Goal: Task Accomplishment & Management: Manage account settings

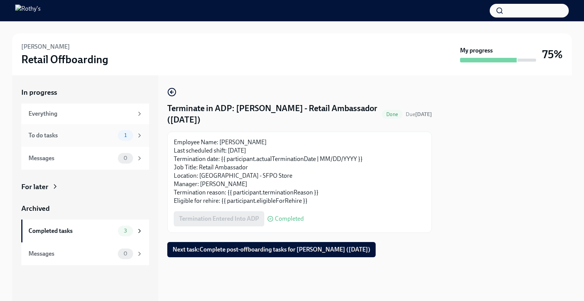
click at [105, 128] on div "To do tasks 1" at bounding box center [85, 135] width 128 height 23
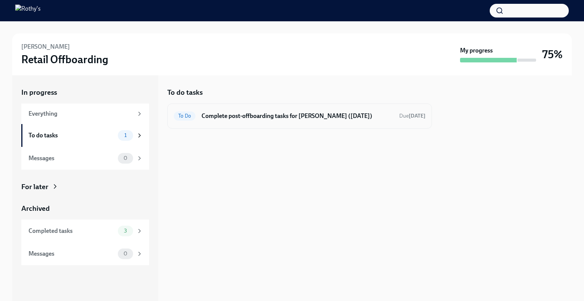
click at [262, 114] on h6 "Complete post-offboarding tasks for Armando Vargas (08/29/2025)" at bounding box center [298, 116] width 192 height 8
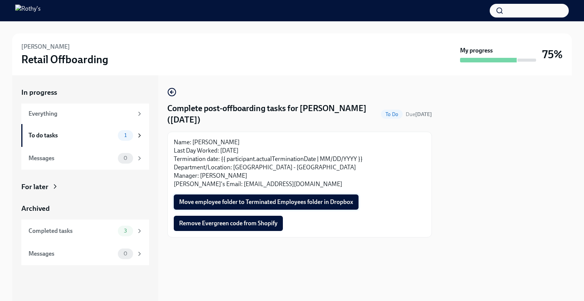
click at [259, 197] on button "Move employee folder to Terminated Employees folder in Dropbox" at bounding box center [266, 201] width 185 height 15
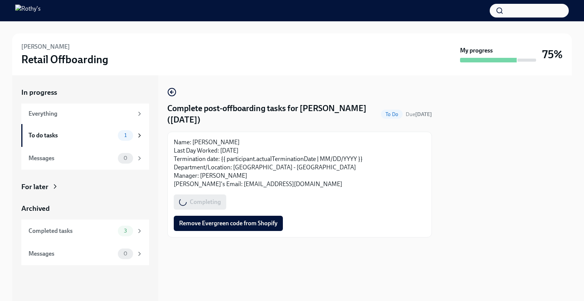
click at [253, 232] on div "Name: Armando Vargas Last Day Worked: 08/29/2025 Termination date: {{ participa…" at bounding box center [299, 185] width 265 height 106
click at [252, 225] on span "Remove Evergreen code from Shopify" at bounding box center [228, 224] width 99 height 8
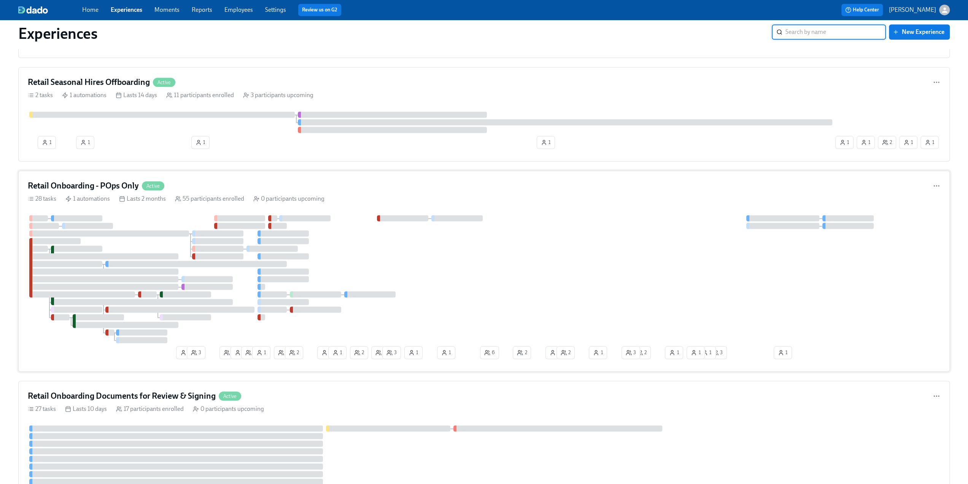
scroll to position [381, 0]
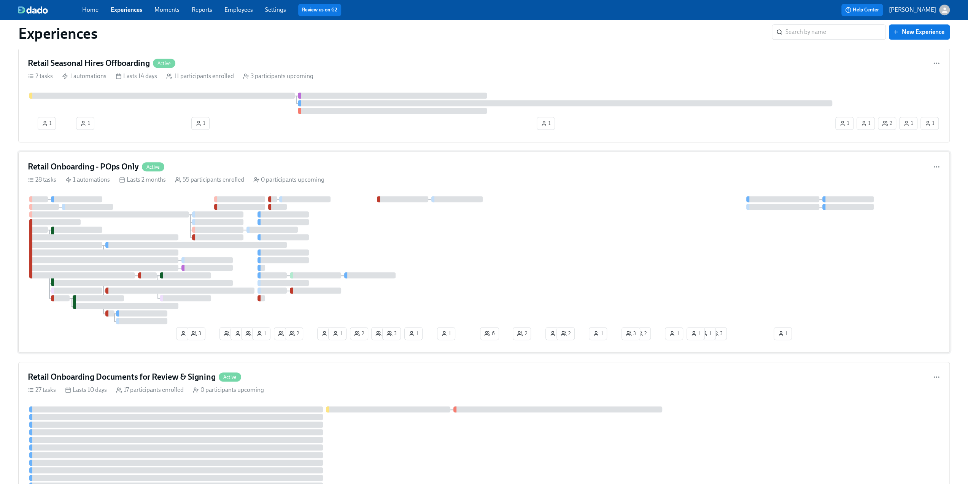
click at [99, 165] on h4 "Retail Onboarding - POps Only" at bounding box center [83, 166] width 111 height 11
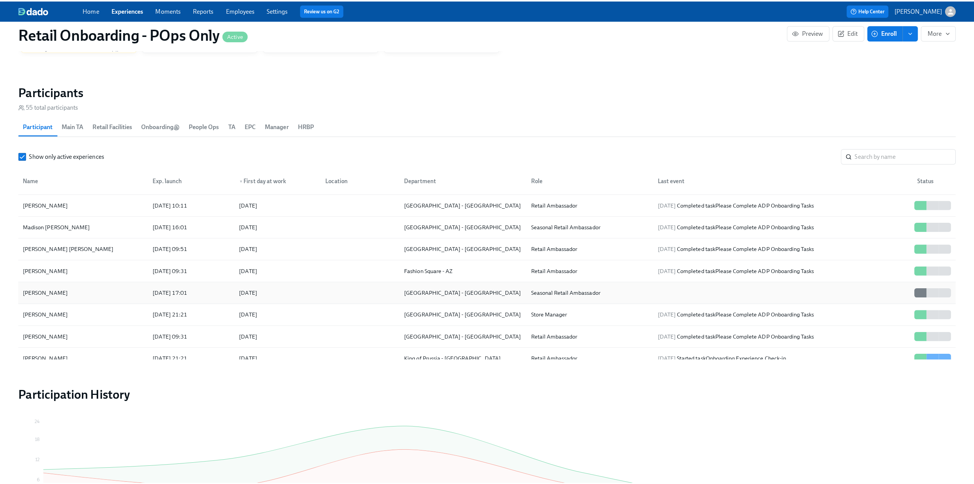
scroll to position [1020, 0]
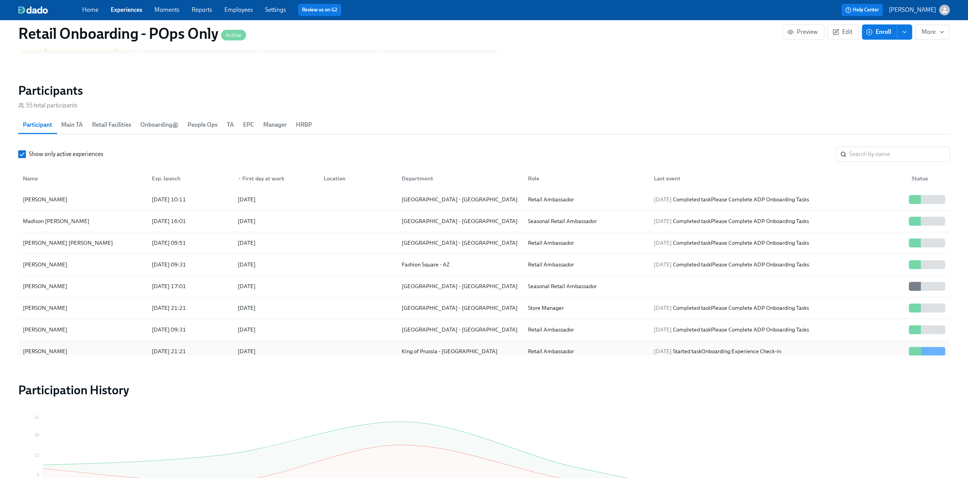
click at [111, 310] on div "Alex Hernandez" at bounding box center [83, 351] width 126 height 15
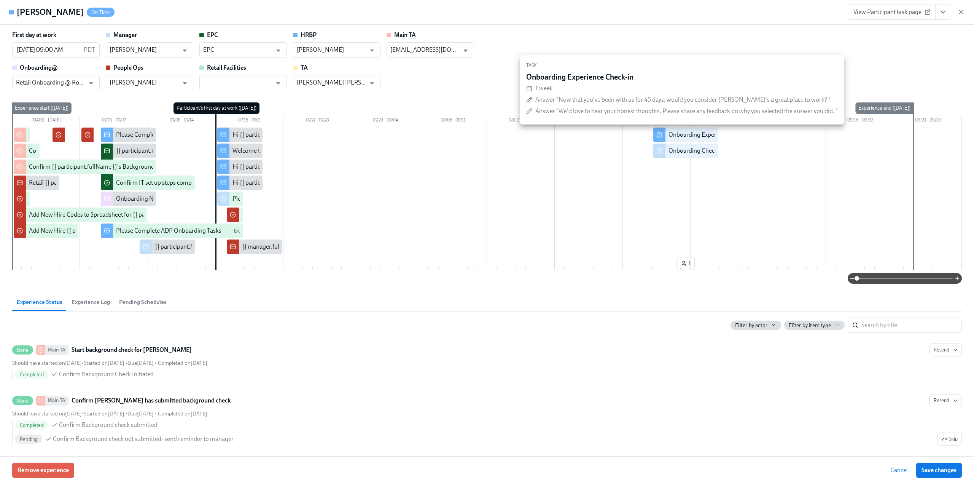
click at [493, 134] on div "Onboarding Experience Check-in" at bounding box center [712, 135] width 86 height 8
click at [493, 135] on div "Onboarding Experience Check-in" at bounding box center [712, 135] width 86 height 8
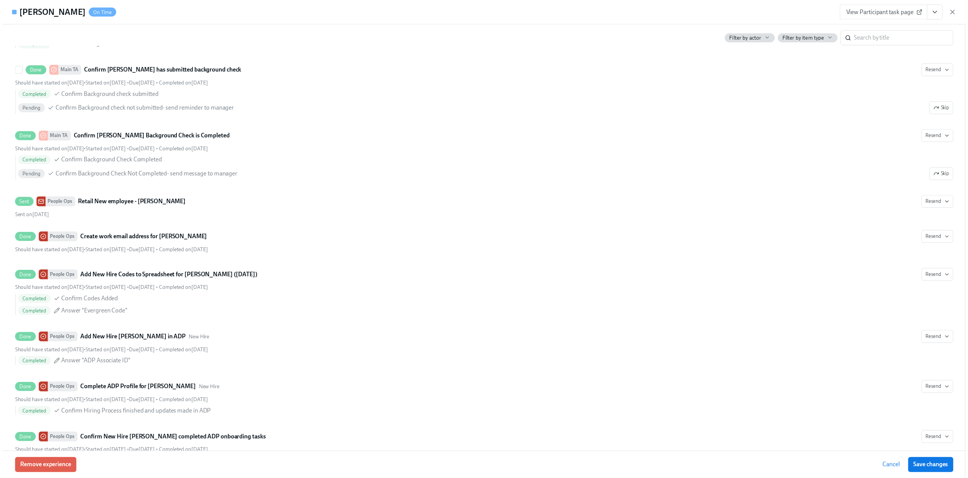
scroll to position [266, 0]
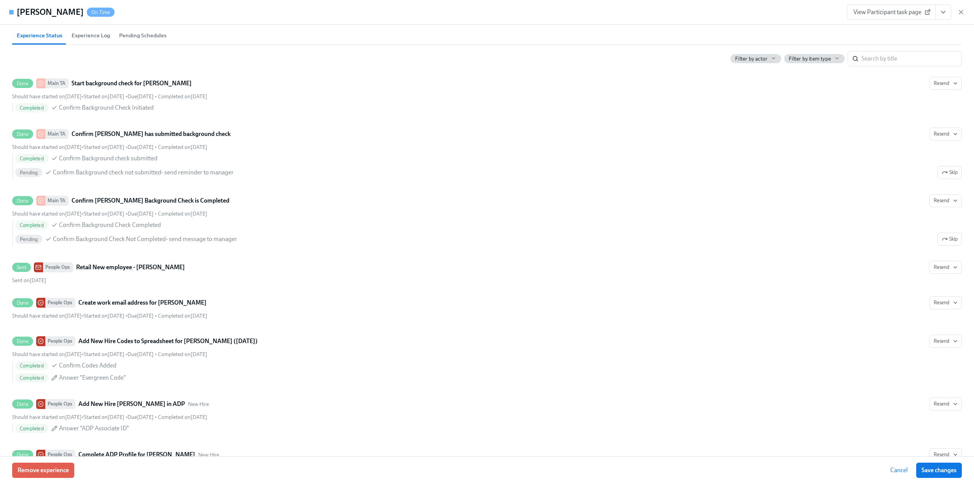
click at [493, 13] on icon "View task page" at bounding box center [944, 12] width 8 height 8
click at [493, 29] on link "View Manager task page" at bounding box center [891, 29] width 63 height 8
click at [493, 10] on icon "button" at bounding box center [961, 12] width 8 height 8
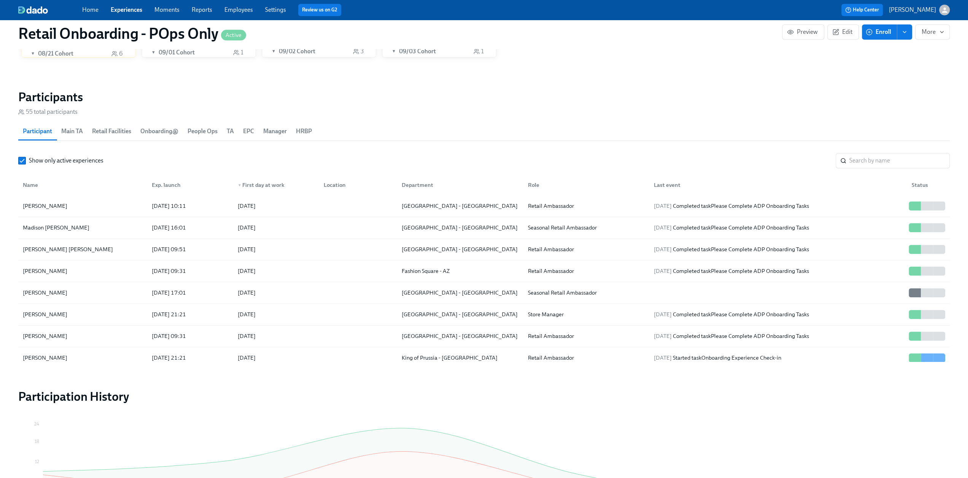
scroll to position [596, 0]
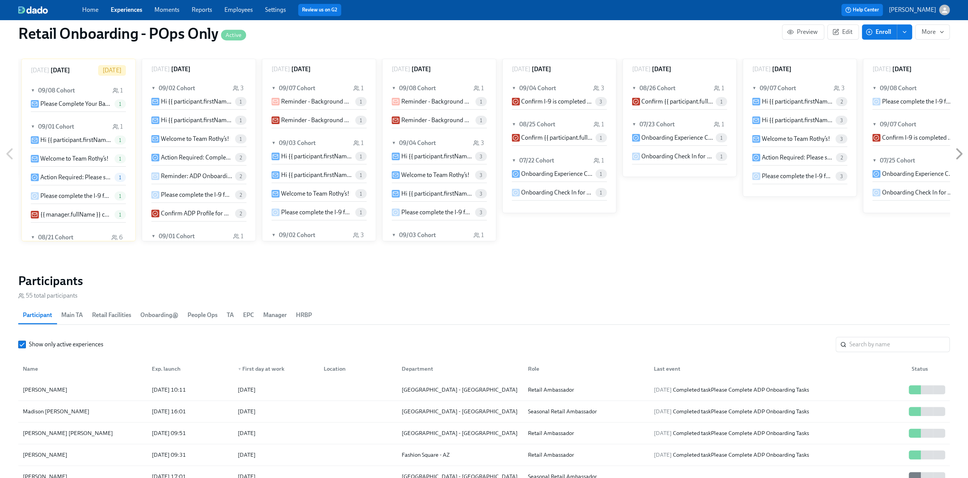
click at [240, 9] on link "Employees" at bounding box center [239, 9] width 29 height 7
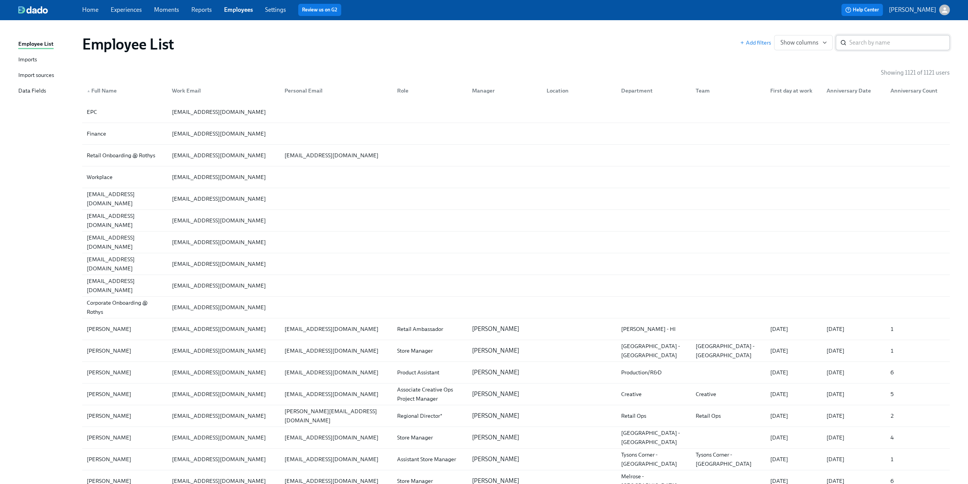
click at [493, 39] on div "​" at bounding box center [893, 42] width 114 height 15
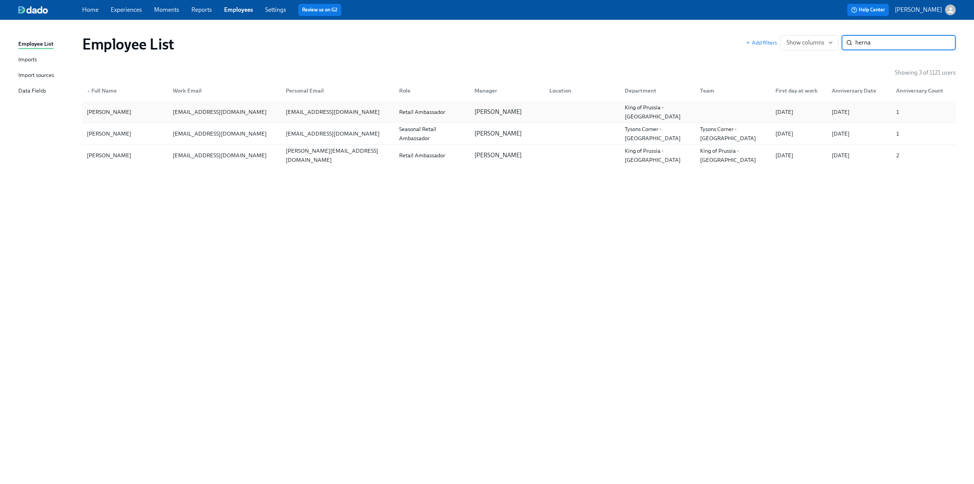
type input "herna"
click at [230, 115] on div "ahernandez@rothys.com" at bounding box center [220, 111] width 100 height 9
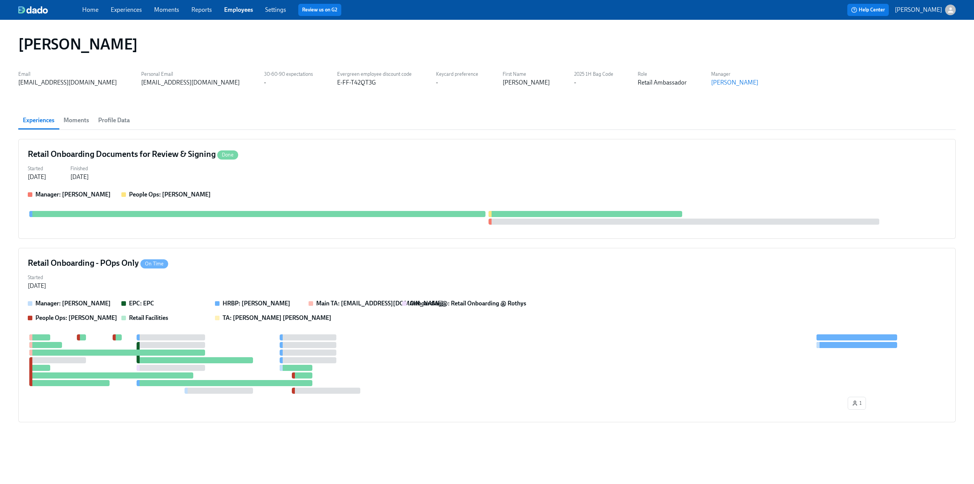
click at [122, 123] on span "Profile Data" at bounding box center [114, 120] width 32 height 11
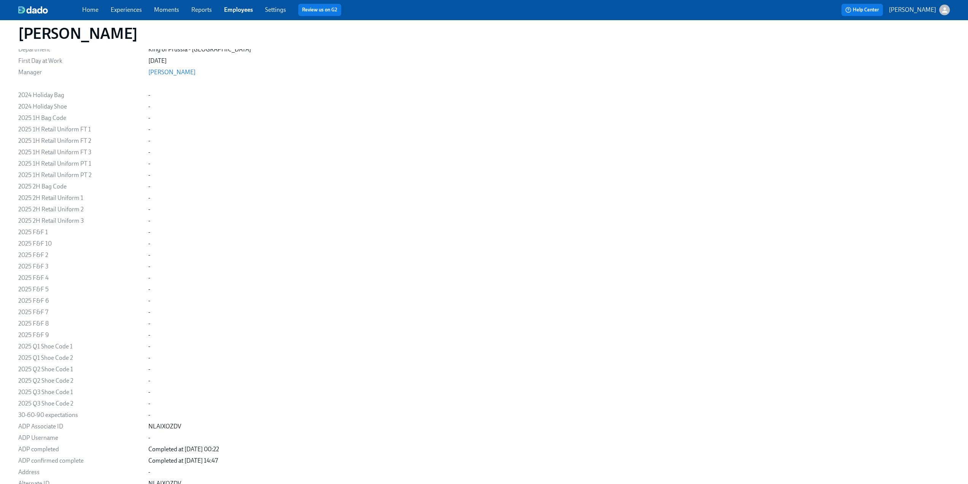
scroll to position [121, 0]
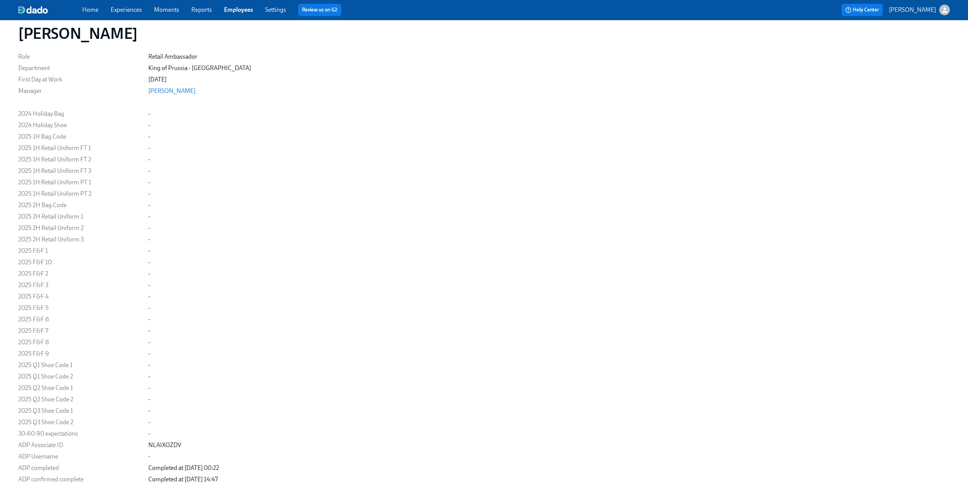
click at [126, 7] on link "Experiences" at bounding box center [126, 9] width 31 height 7
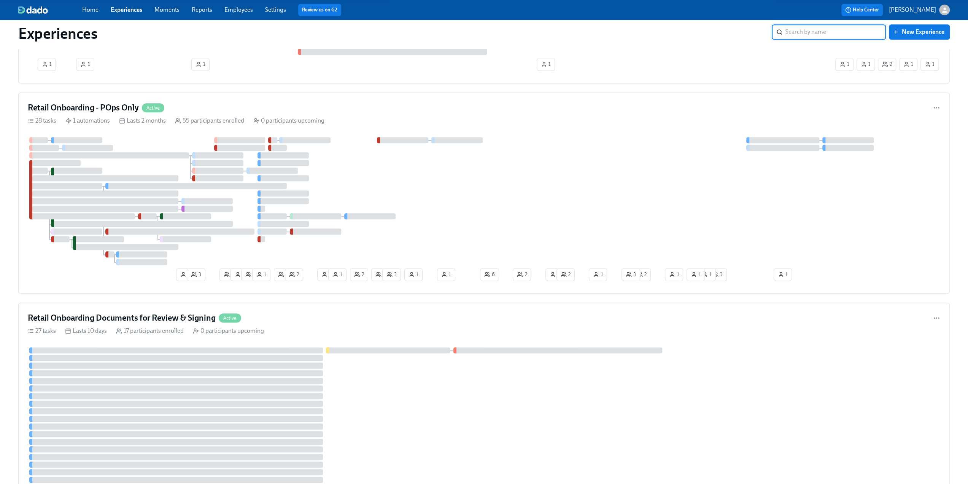
scroll to position [342, 0]
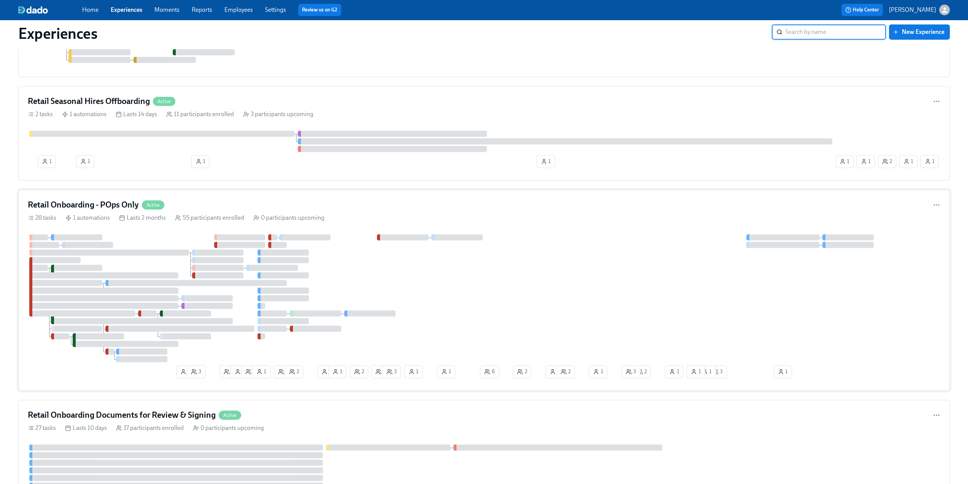
click at [198, 202] on div "Retail Onboarding - POps Only Active" at bounding box center [484, 204] width 913 height 11
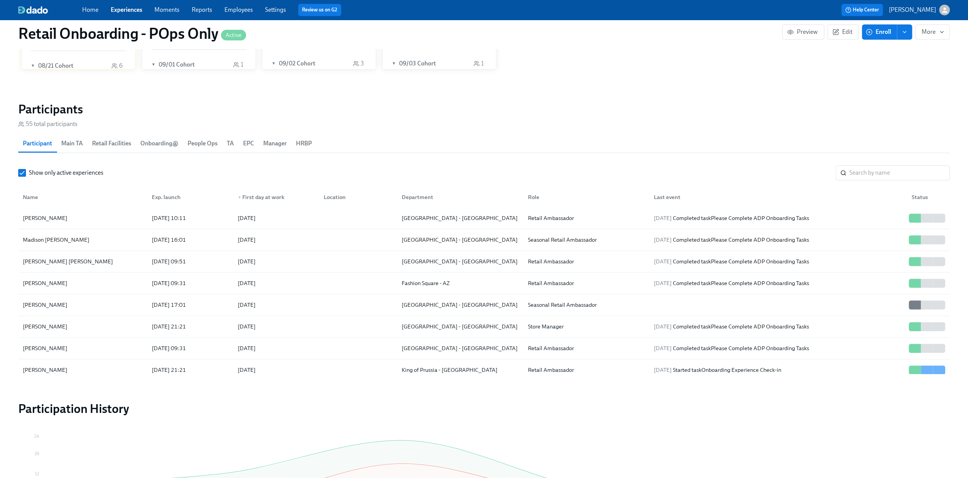
scroll to position [858, 0]
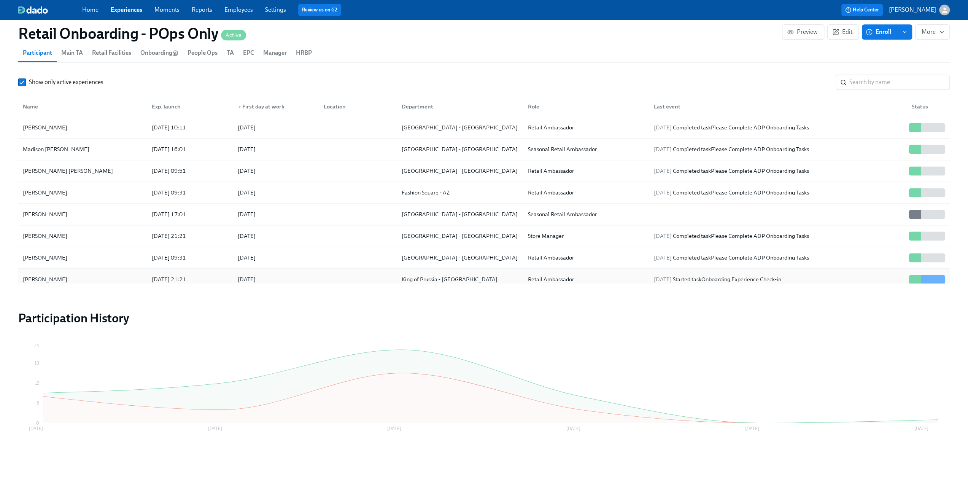
click at [87, 274] on div "Alex Hernandez" at bounding box center [83, 279] width 126 height 15
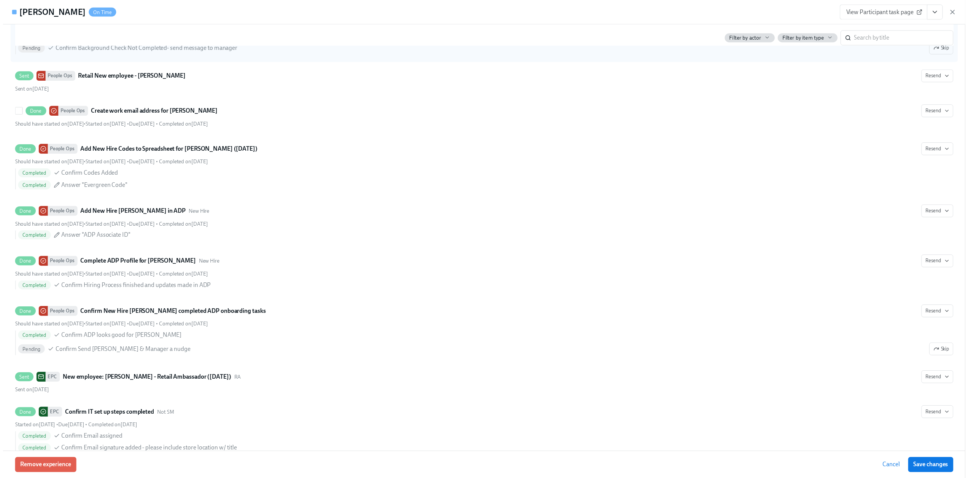
scroll to position [685, 0]
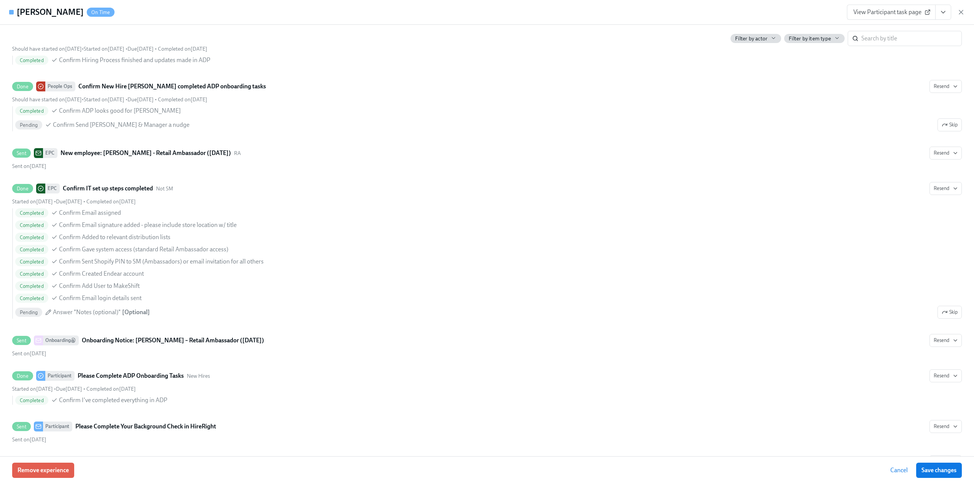
click at [493, 10] on div "Alex Hernandez On Time View Participant task page" at bounding box center [487, 12] width 974 height 25
drag, startPoint x: 962, startPoint y: 12, endPoint x: 541, endPoint y: 49, distance: 423.3
click at [493, 13] on icon "button" at bounding box center [961, 12] width 8 height 8
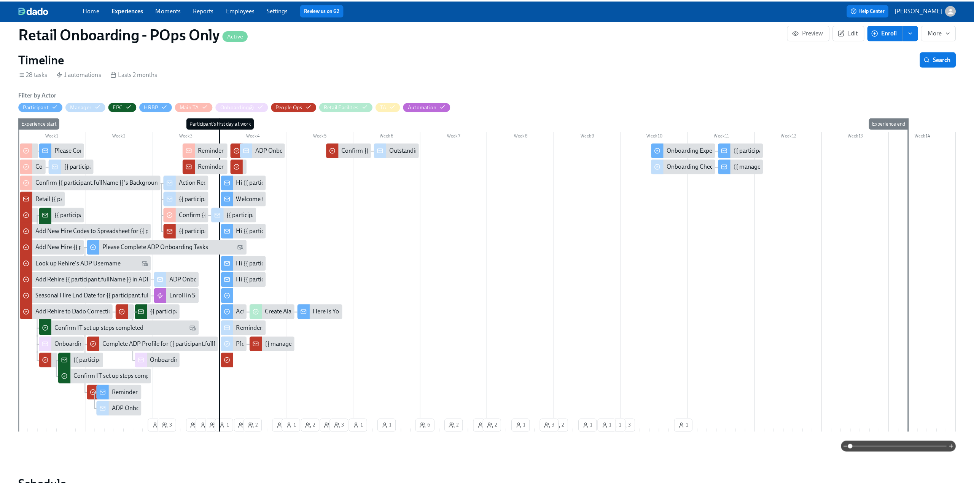
scroll to position [153, 0]
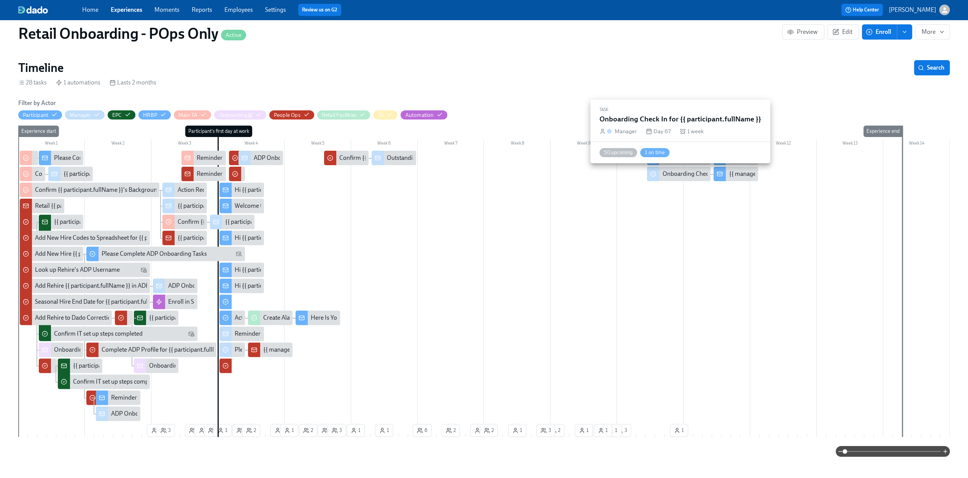
click at [493, 174] on div "Onboarding Check In for {{ participant.fullName }}" at bounding box center [727, 174] width 131 height 8
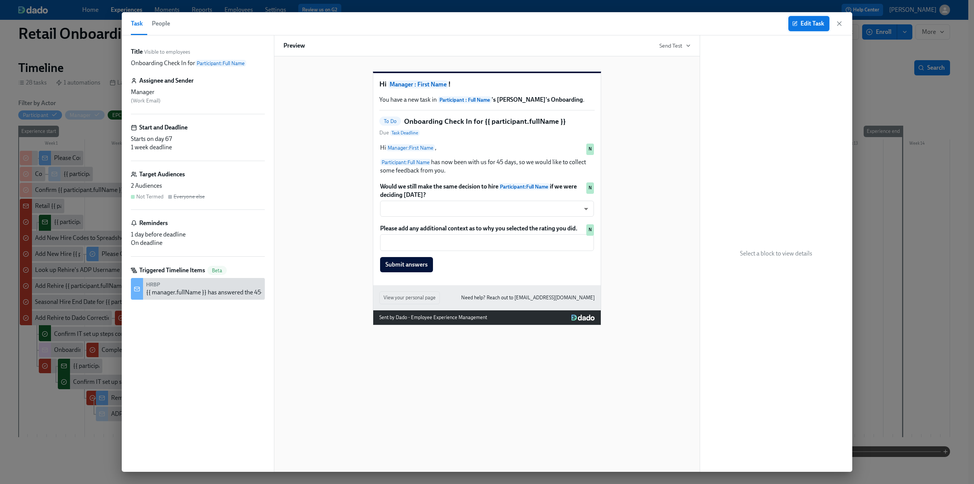
click at [493, 22] on span "Edit Task" at bounding box center [809, 24] width 30 height 8
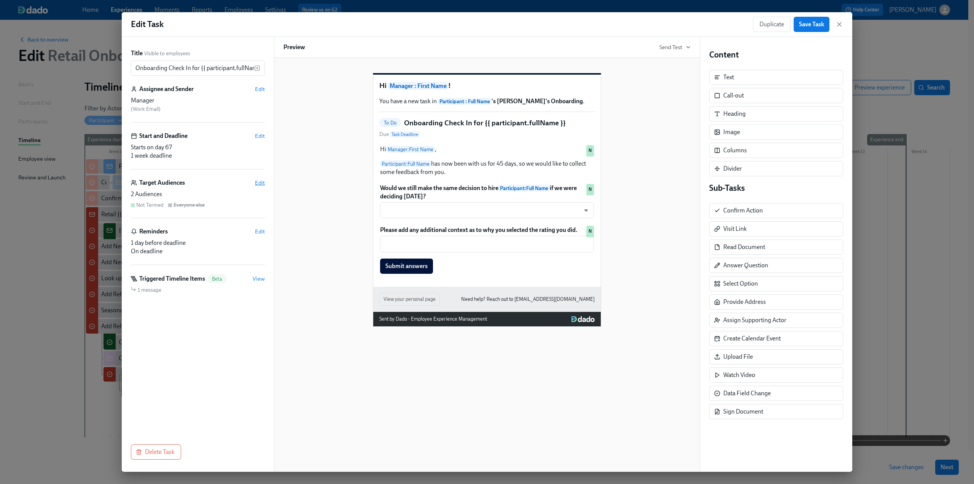
click at [258, 180] on span "Edit" at bounding box center [260, 183] width 10 height 8
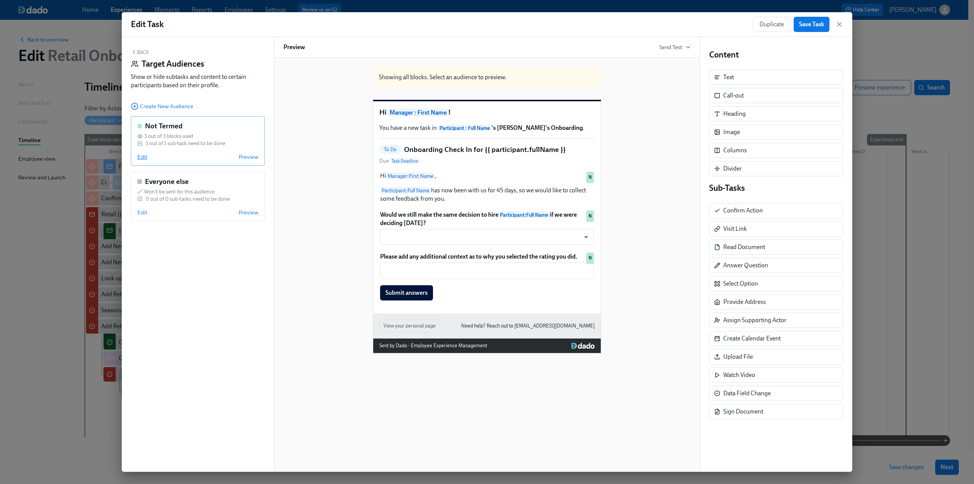
click at [144, 156] on span "Edit" at bounding box center [142, 157] width 10 height 8
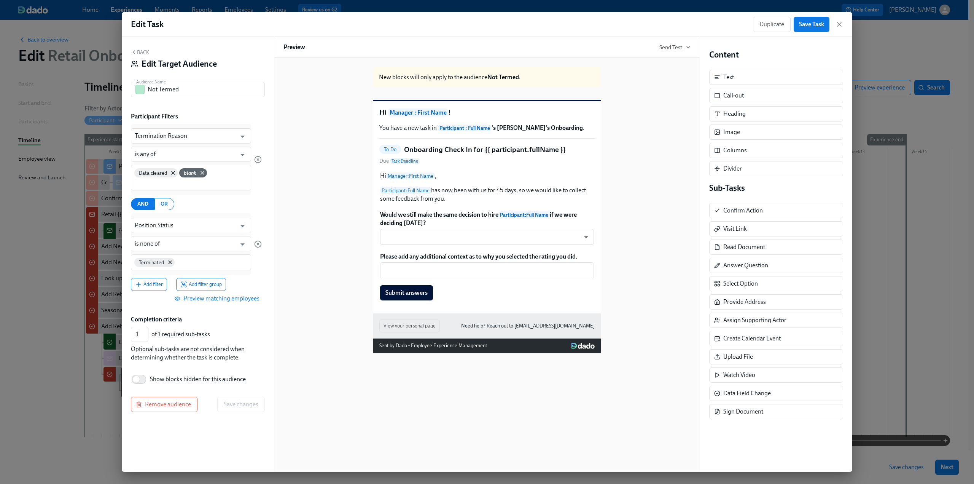
click at [236, 298] on span "Preview matching employees" at bounding box center [218, 299] width 84 height 8
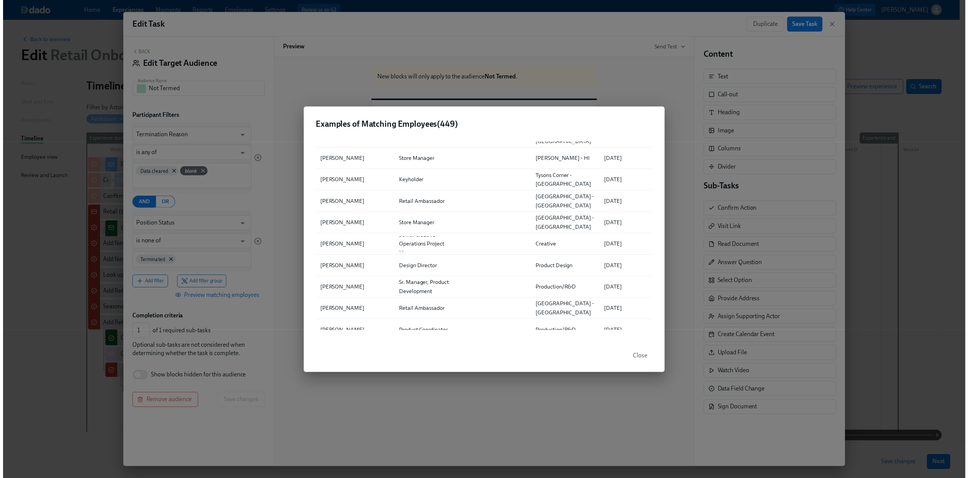
scroll to position [1750, 0]
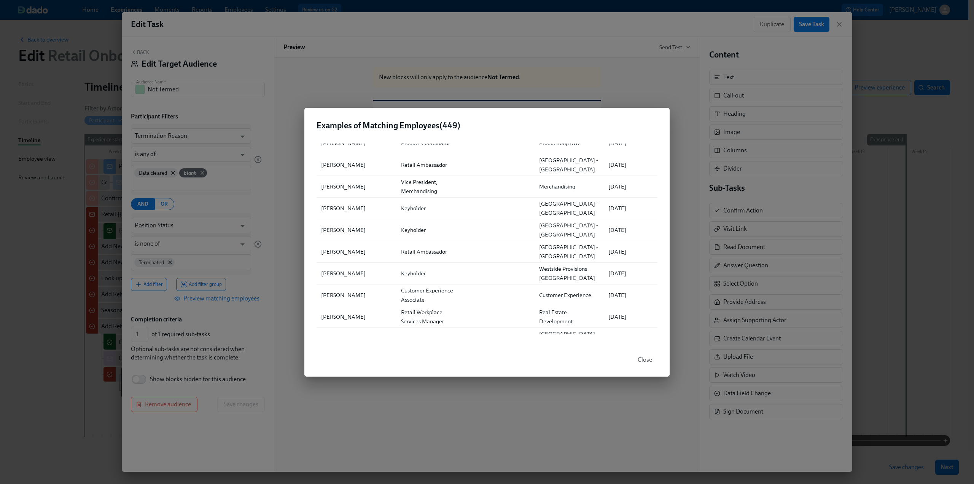
click at [318, 78] on div "Examples of Matching Employees ( 449 ) ▲ Full Name Role Location Department Fir…" at bounding box center [487, 242] width 974 height 484
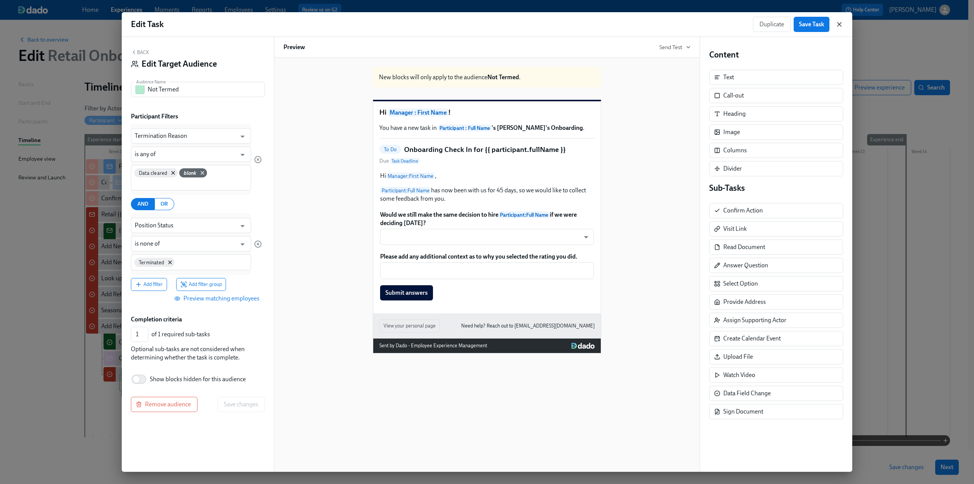
click at [493, 23] on icon "button" at bounding box center [840, 25] width 8 height 8
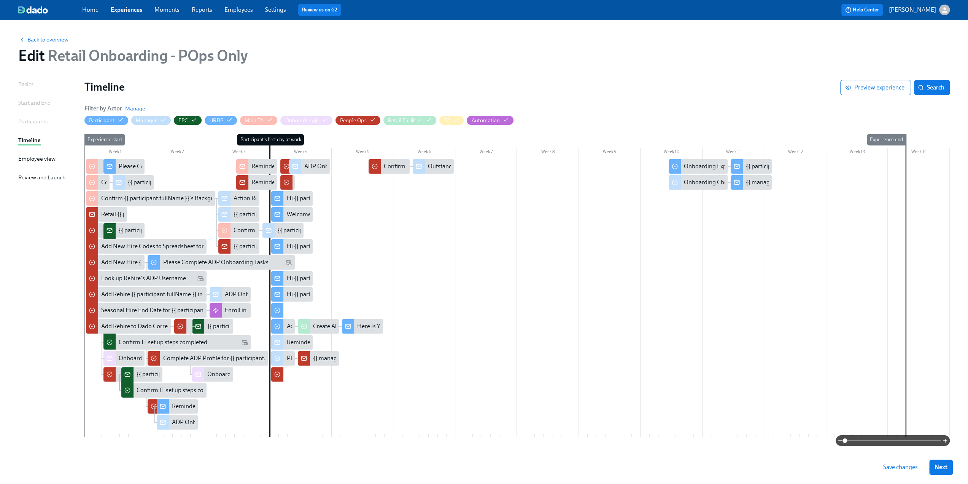
click at [50, 38] on span "Back to overview" at bounding box center [43, 40] width 50 height 8
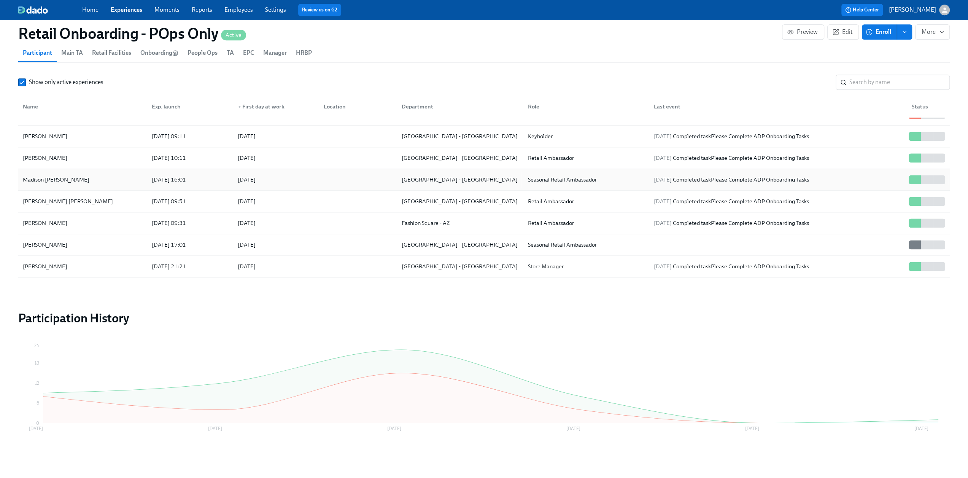
scroll to position [1020, 0]
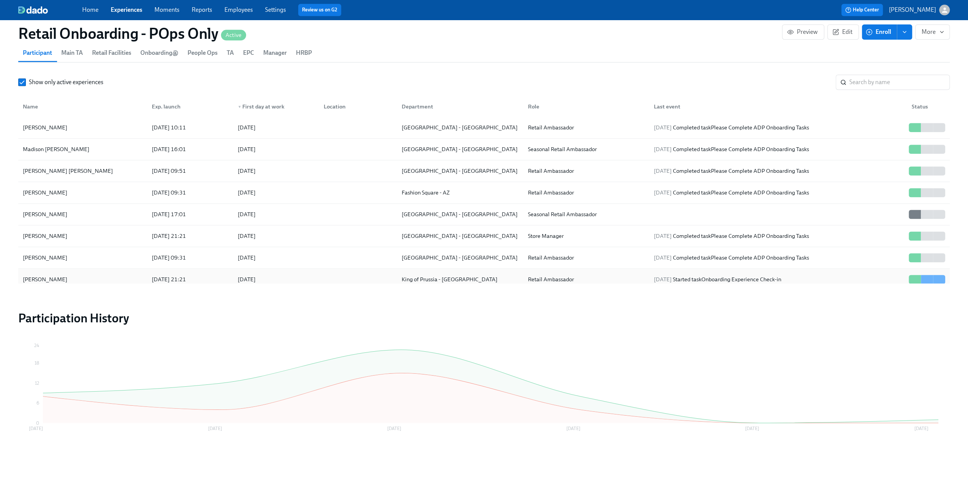
click at [79, 272] on div "Alex Hernandez" at bounding box center [83, 279] width 126 height 15
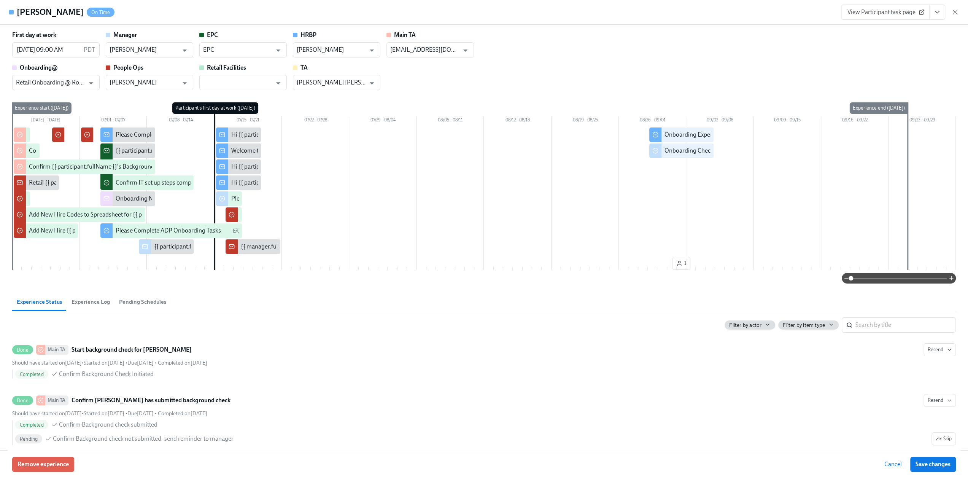
scroll to position [853, 0]
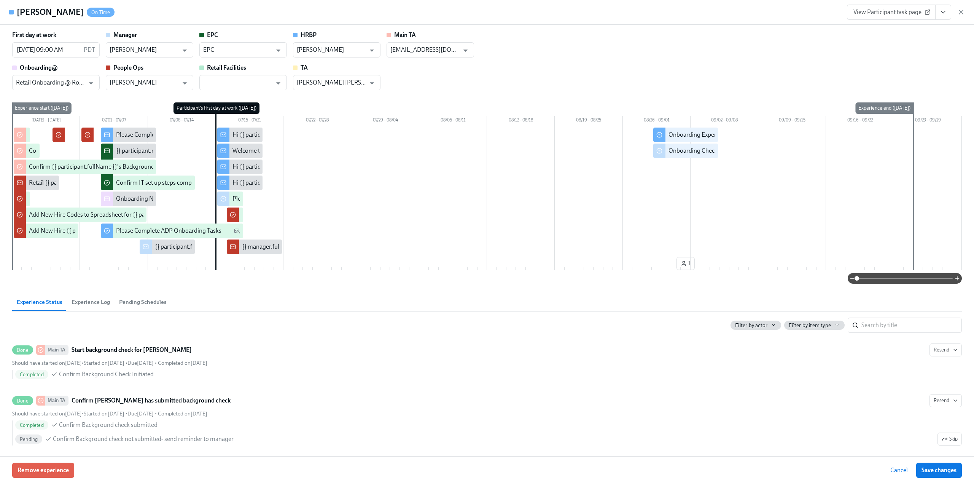
click at [493, 11] on span "View Participant task page" at bounding box center [892, 12] width 76 height 8
click at [493, 10] on icon "button" at bounding box center [961, 12] width 8 height 8
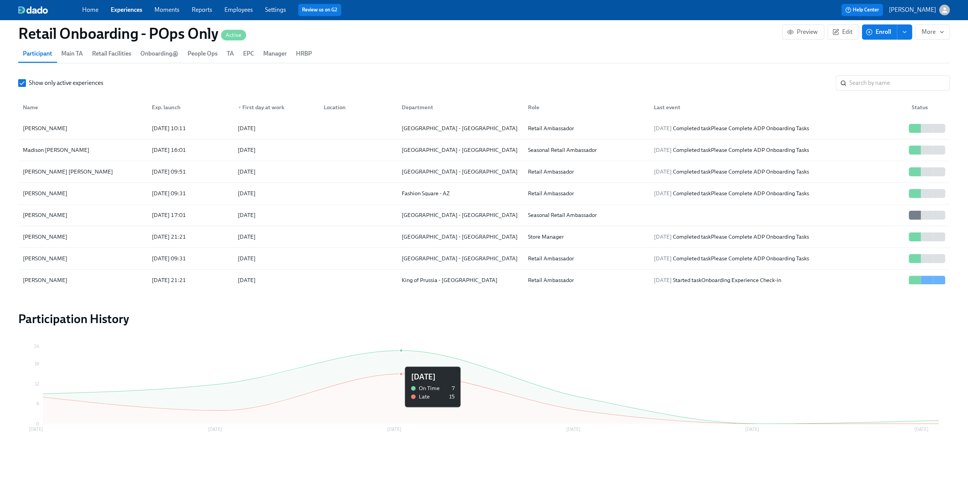
scroll to position [858, 0]
click at [21, 253] on div "Raven Bagatti" at bounding box center [45, 257] width 51 height 9
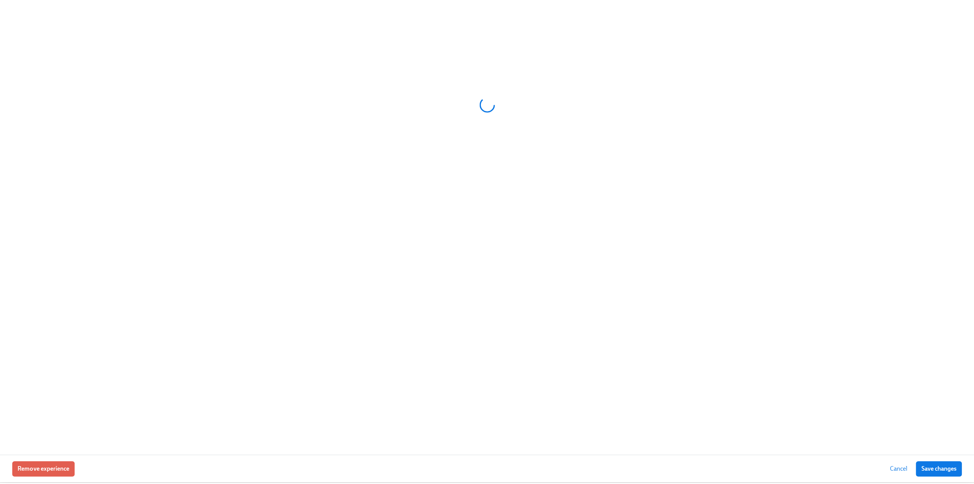
scroll to position [853, 0]
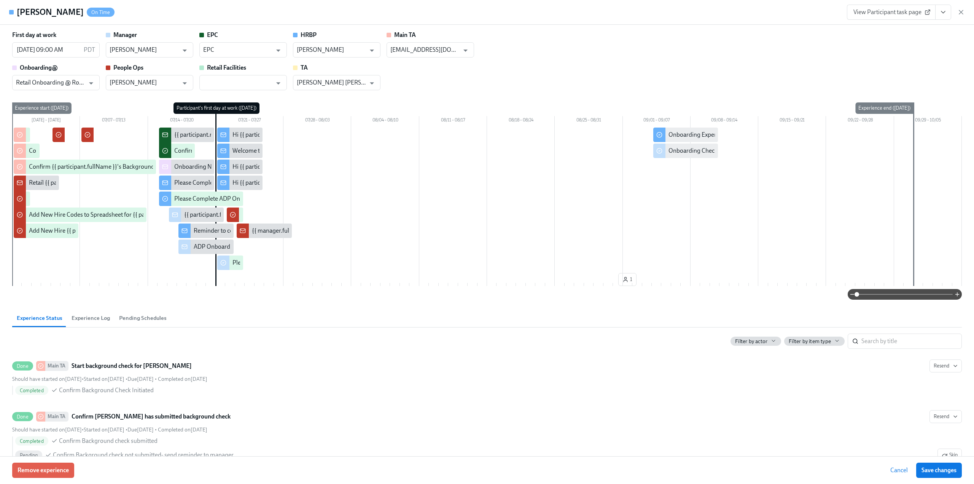
click at [493, 12] on span "View Participant task page" at bounding box center [892, 12] width 76 height 8
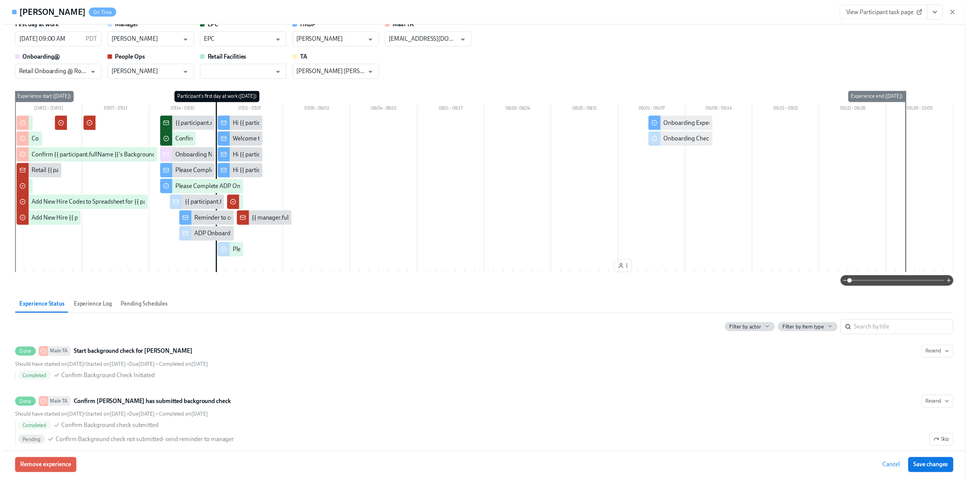
scroll to position [0, 0]
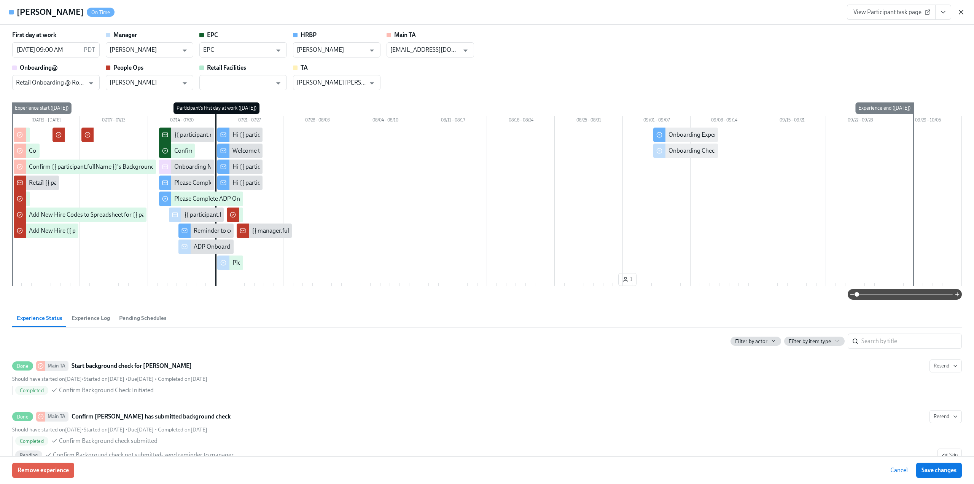
click at [493, 12] on icon "button" at bounding box center [961, 12] width 8 height 8
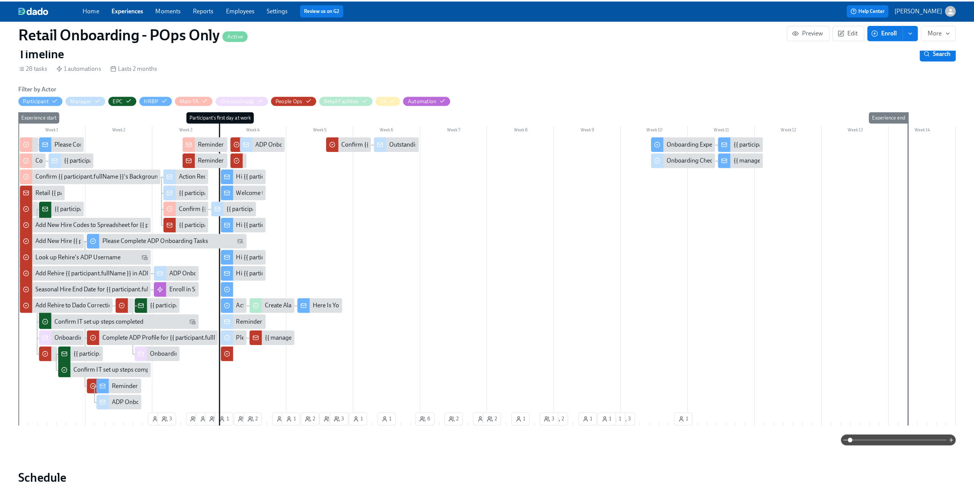
scroll to position [164, 0]
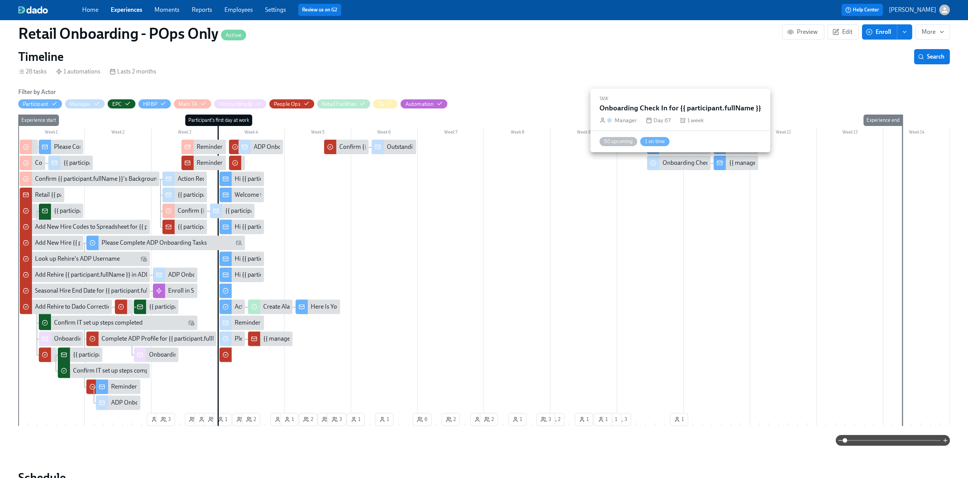
click at [493, 164] on div "Onboarding Check In for {{ participant.fullName }}" at bounding box center [727, 163] width 131 height 8
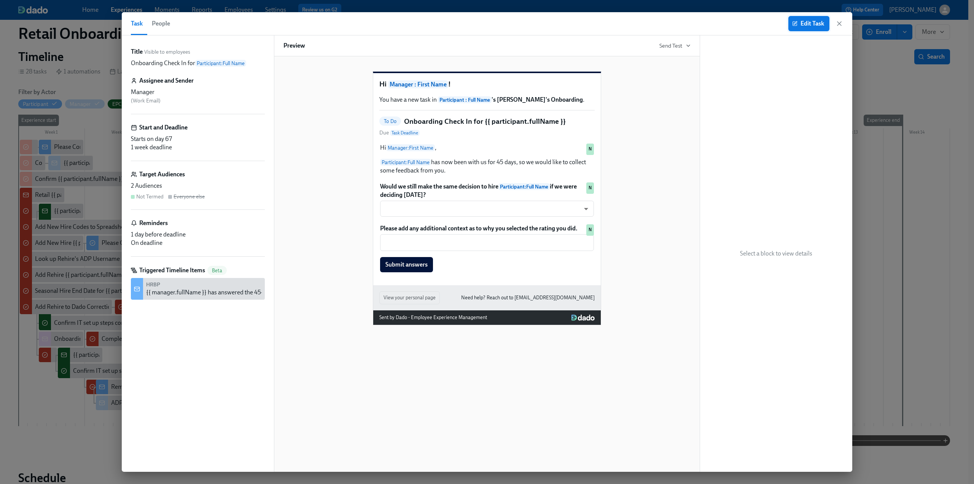
click at [493, 19] on button "Edit Task" at bounding box center [808, 23] width 41 height 15
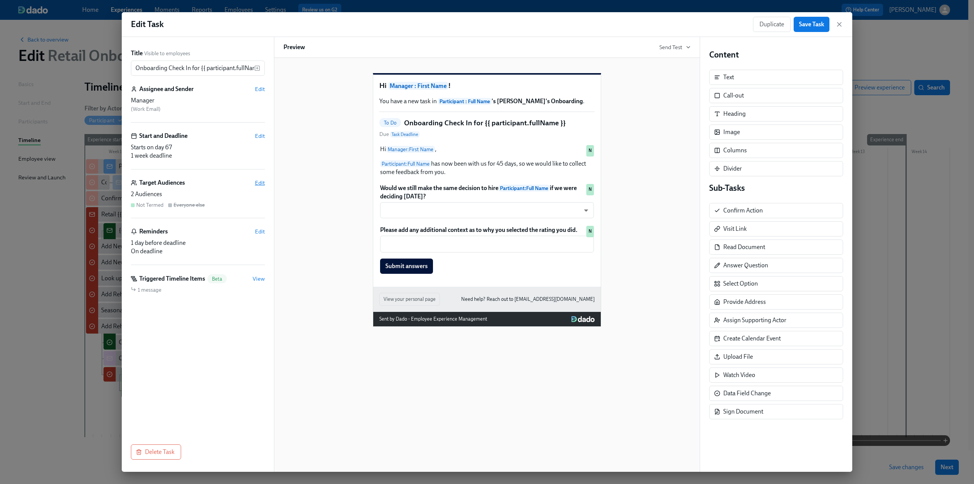
click at [264, 182] on span "Edit" at bounding box center [260, 183] width 10 height 8
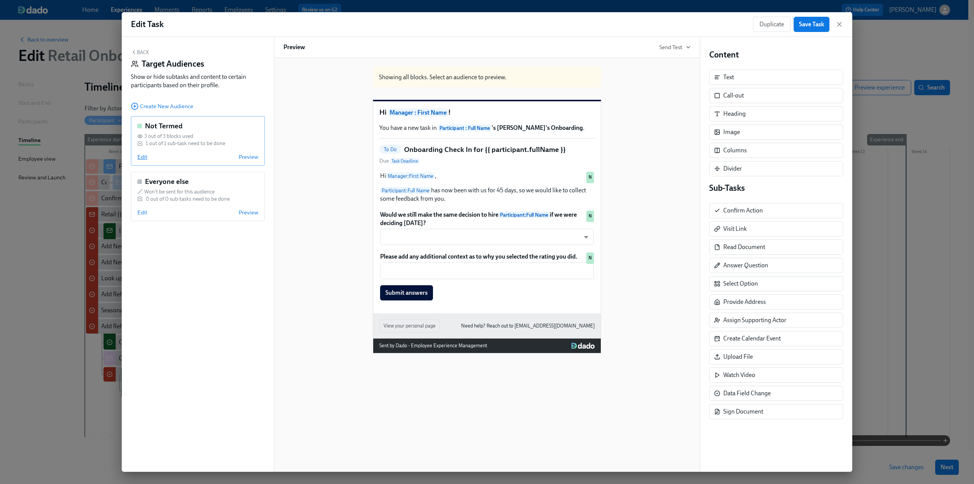
click at [142, 156] on span "Edit" at bounding box center [142, 157] width 10 height 8
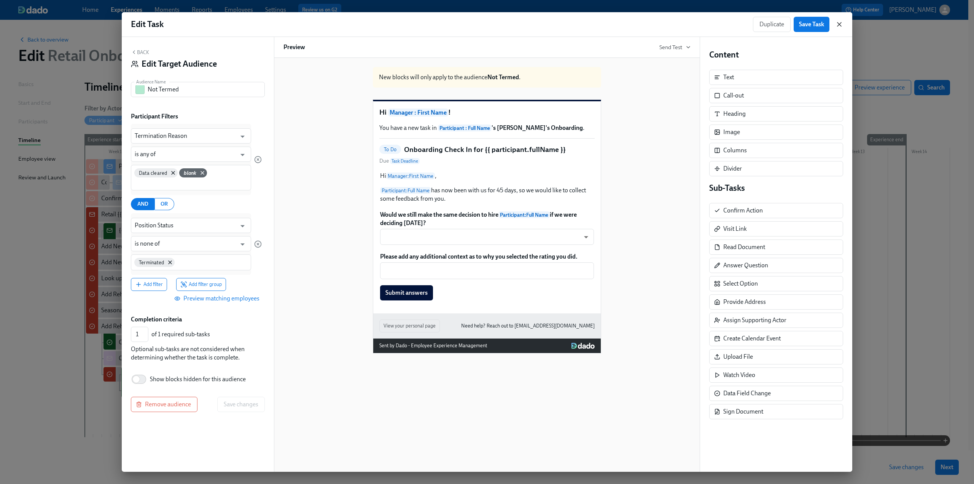
click at [493, 22] on icon "button" at bounding box center [840, 25] width 8 height 8
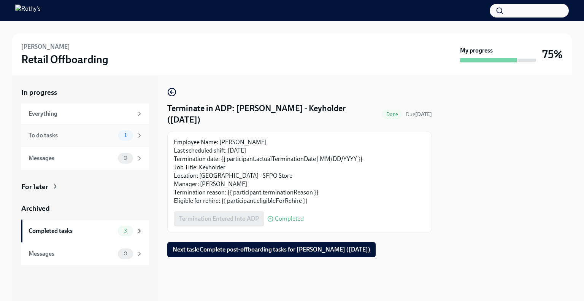
click at [85, 135] on div "To do tasks" at bounding box center [72, 135] width 86 height 8
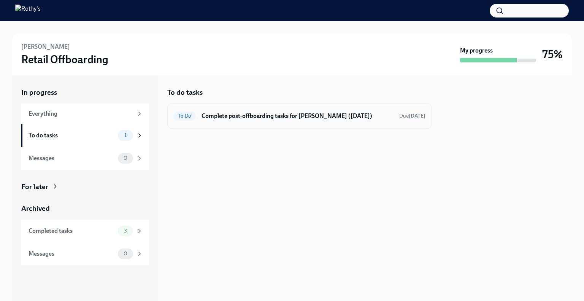
click at [240, 118] on h6 "Complete post-offboarding tasks for Alex Guerrero (08/29/2025)" at bounding box center [298, 116] width 192 height 8
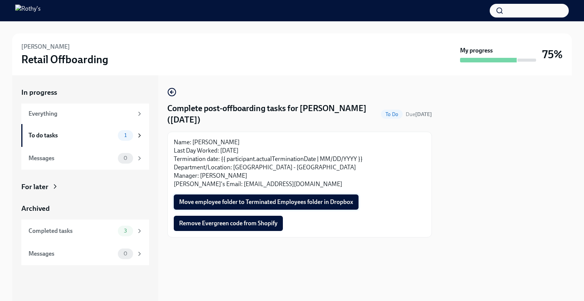
click at [247, 200] on span "Move employee folder to Terminated Employees folder in Dropbox" at bounding box center [266, 202] width 174 height 8
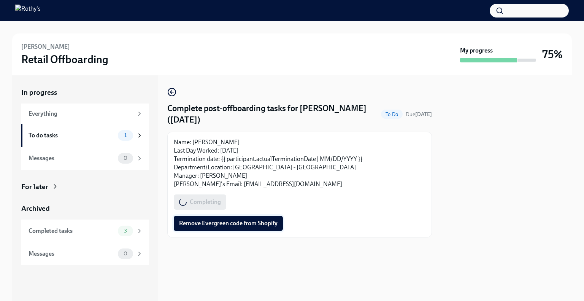
click at [246, 225] on span "Remove Evergreen code from Shopify" at bounding box center [228, 224] width 99 height 8
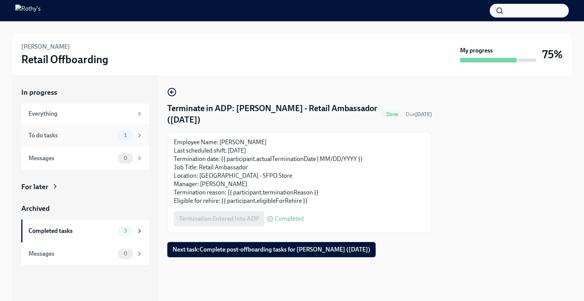
click at [100, 132] on div "To do tasks" at bounding box center [72, 135] width 86 height 8
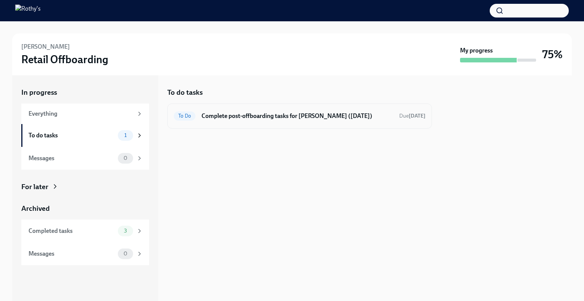
click at [234, 122] on div "To Do Complete post-offboarding tasks for Lidia Galvez (08/29/2025) Due in 11 d…" at bounding box center [299, 116] width 265 height 25
click at [256, 115] on h6 "Complete post-offboarding tasks for Lidia Galvez (08/29/2025)" at bounding box center [298, 116] width 192 height 8
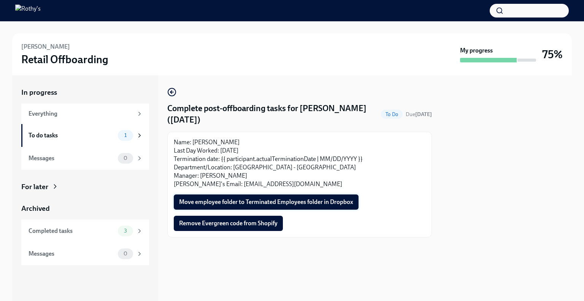
click at [269, 196] on button "Move employee folder to Terminated Employees folder in Dropbox" at bounding box center [266, 201] width 185 height 15
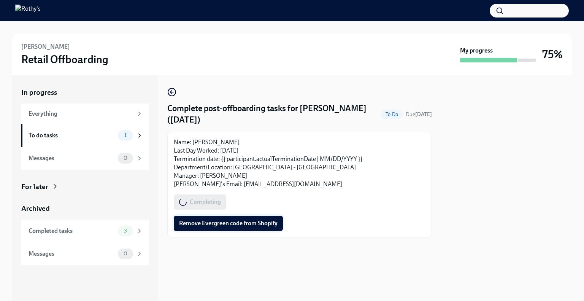
click at [240, 225] on span "Remove Evergreen code from Shopify" at bounding box center [228, 224] width 99 height 8
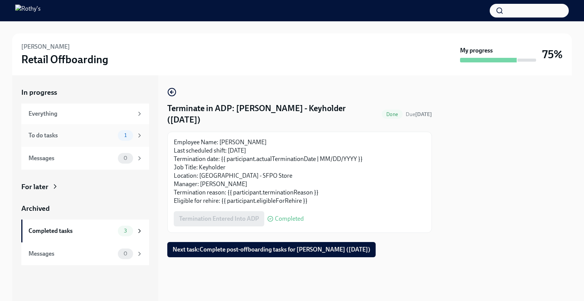
click at [114, 138] on div "To do tasks" at bounding box center [72, 135] width 86 height 8
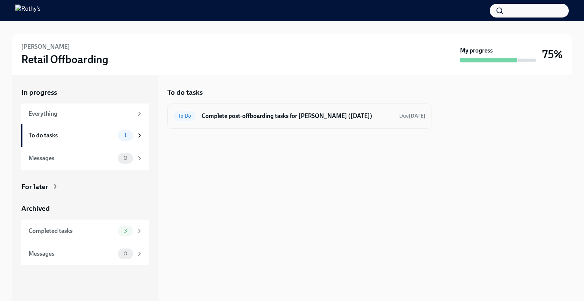
click at [245, 118] on h6 "Complete post-offboarding tasks for [PERSON_NAME] ([DATE])" at bounding box center [298, 116] width 192 height 8
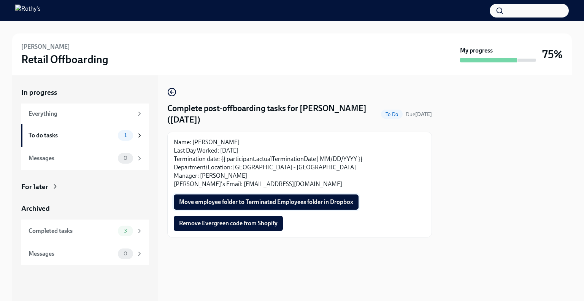
click at [257, 203] on span "Move employee folder to Terminated Employees folder in Dropbox" at bounding box center [266, 202] width 174 height 8
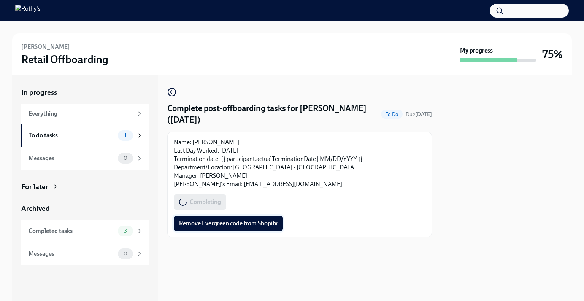
click at [250, 228] on button "Remove Evergreen code from Shopify" at bounding box center [228, 223] width 109 height 15
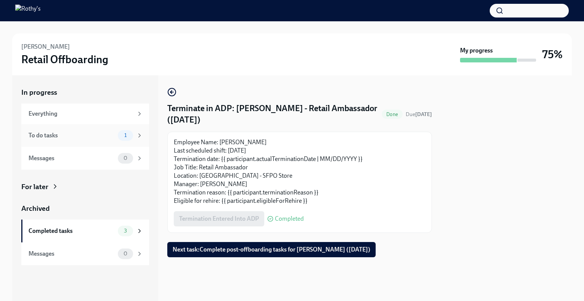
click at [111, 132] on div "To do tasks" at bounding box center [72, 135] width 86 height 8
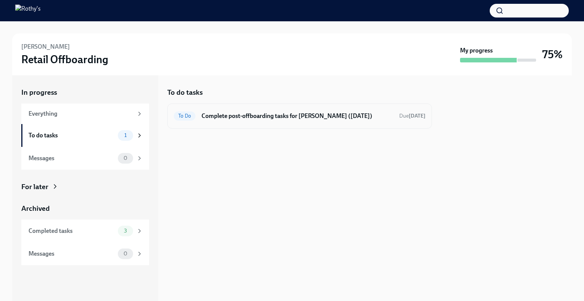
click at [238, 118] on h6 "Complete post-offboarding tasks for Veronica Garcia (08/29/2025)" at bounding box center [298, 116] width 192 height 8
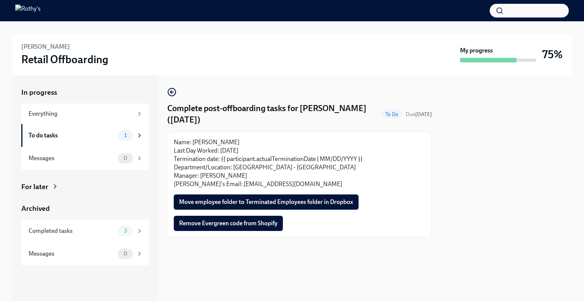
click at [240, 205] on span "Move employee folder to Terminated Employees folder in Dropbox" at bounding box center [266, 202] width 174 height 8
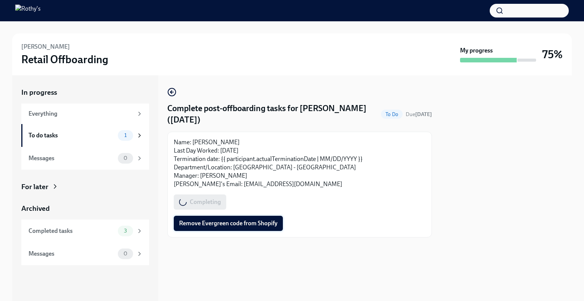
click at [245, 226] on span "Remove Evergreen code from Shopify" at bounding box center [228, 224] width 99 height 8
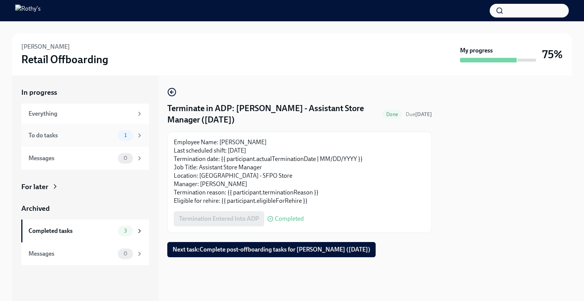
click at [91, 129] on div "To do tasks 1" at bounding box center [85, 135] width 128 height 23
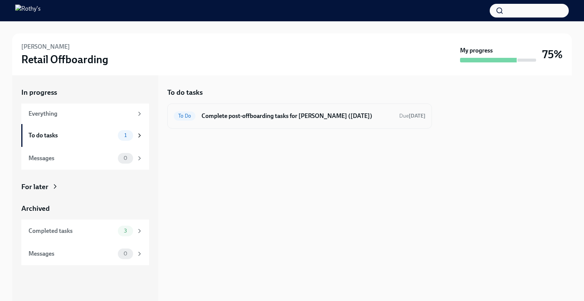
click at [213, 117] on h6 "Complete post-offboarding tasks for [PERSON_NAME] ([DATE])" at bounding box center [298, 116] width 192 height 8
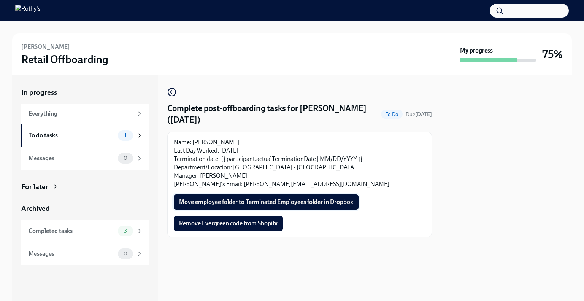
click at [226, 204] on span "Move employee folder to Terminated Employees folder in Dropbox" at bounding box center [266, 202] width 174 height 8
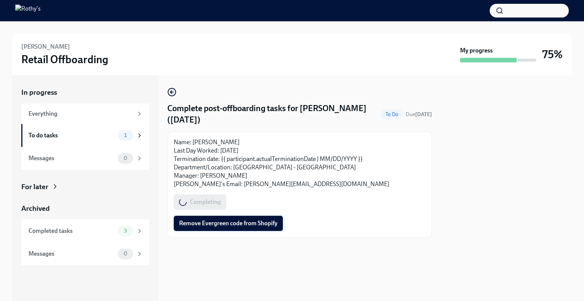
click at [236, 225] on span "Remove Evergreen code from Shopify" at bounding box center [228, 224] width 99 height 8
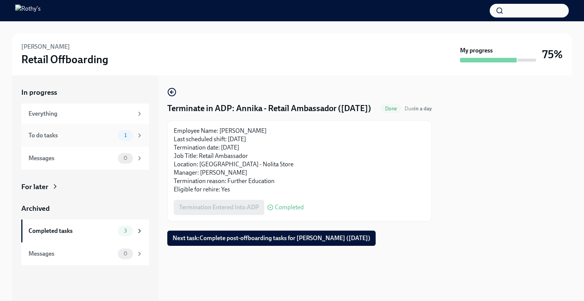
click at [90, 137] on div "To do tasks" at bounding box center [72, 135] width 86 height 8
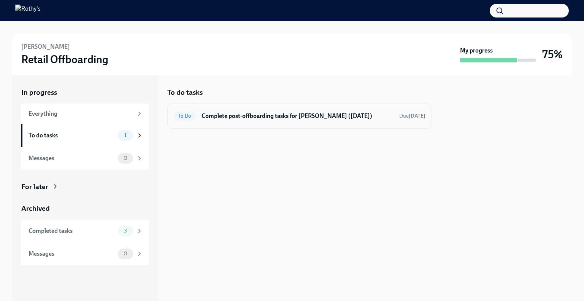
click at [232, 112] on h6 "Complete post-offboarding tasks for Annika Carlson (08/30/2025)" at bounding box center [298, 116] width 192 height 8
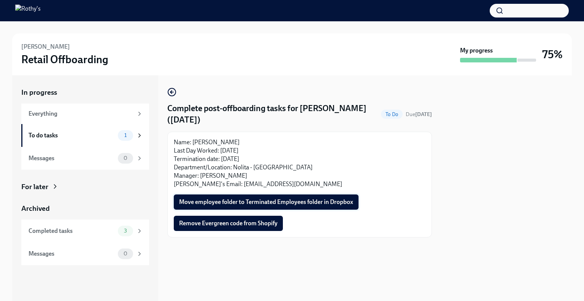
click at [225, 205] on span "Move employee folder to Terminated Employees folder in Dropbox" at bounding box center [266, 202] width 174 height 8
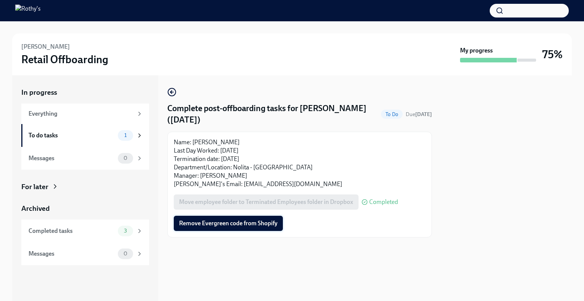
click at [225, 223] on span "Remove Evergreen code from Shopify" at bounding box center [228, 224] width 99 height 8
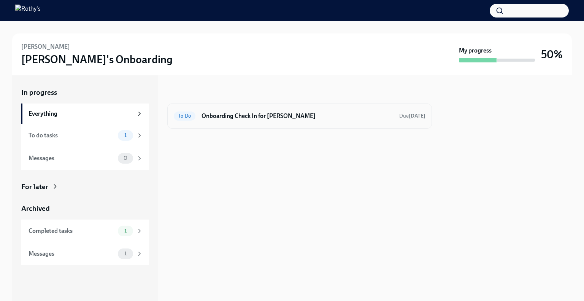
click at [261, 115] on h6 "Onboarding Check In for [PERSON_NAME]" at bounding box center [298, 116] width 192 height 8
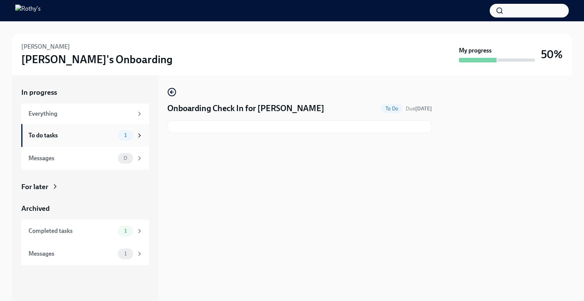
click at [104, 138] on div "To do tasks" at bounding box center [72, 135] width 86 height 8
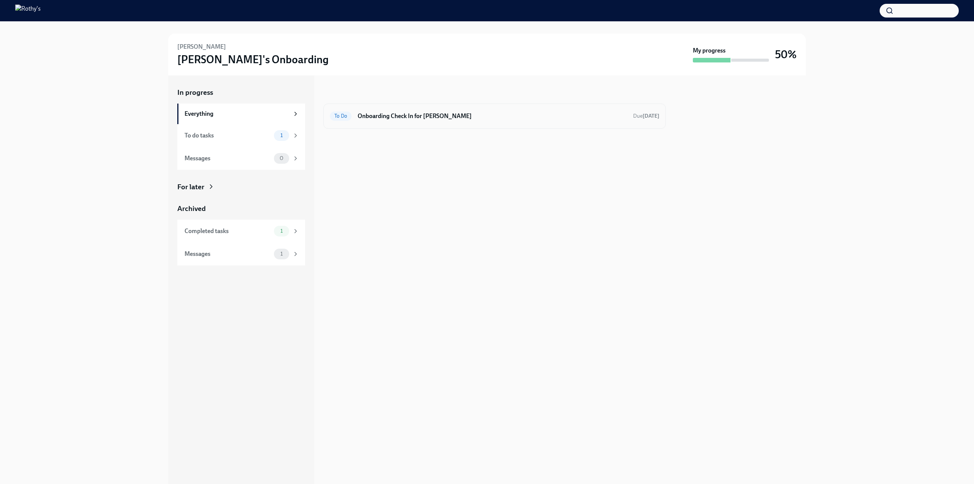
click at [404, 113] on h6 "Onboarding Check In for Alex Hernandez" at bounding box center [492, 116] width 269 height 8
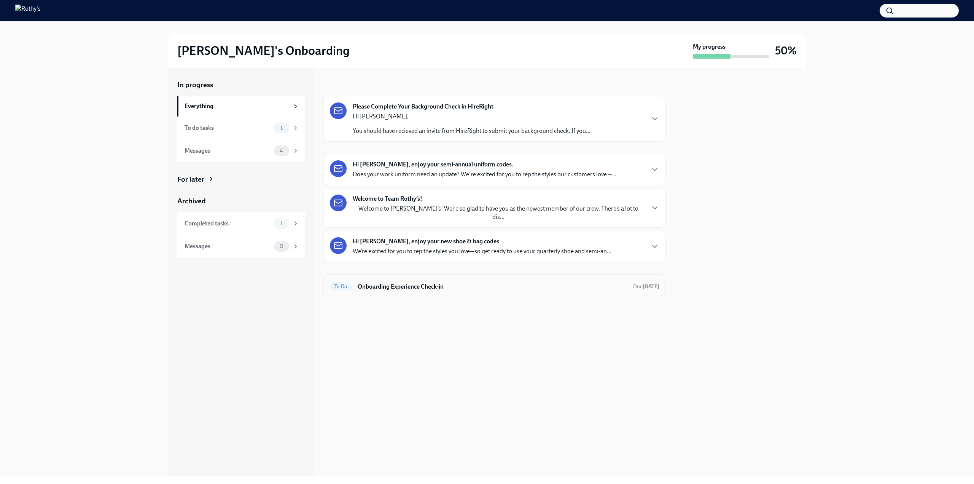
click at [420, 282] on h6 "Onboarding Experience Check-in" at bounding box center [492, 286] width 269 height 8
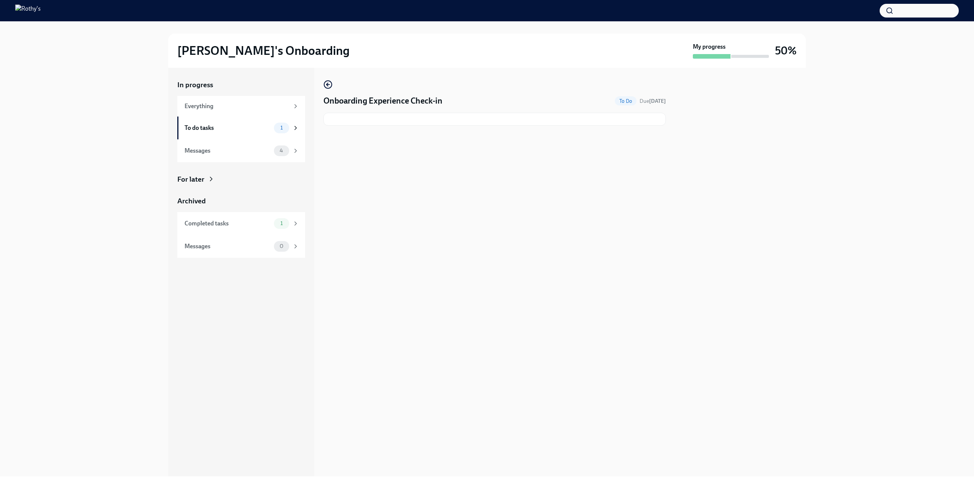
click at [378, 122] on div at bounding box center [494, 119] width 342 height 13
click at [229, 124] on div "To do tasks" at bounding box center [228, 128] width 86 height 8
click at [388, 110] on h6 "Onboarding Experience Check-in" at bounding box center [492, 108] width 269 height 8
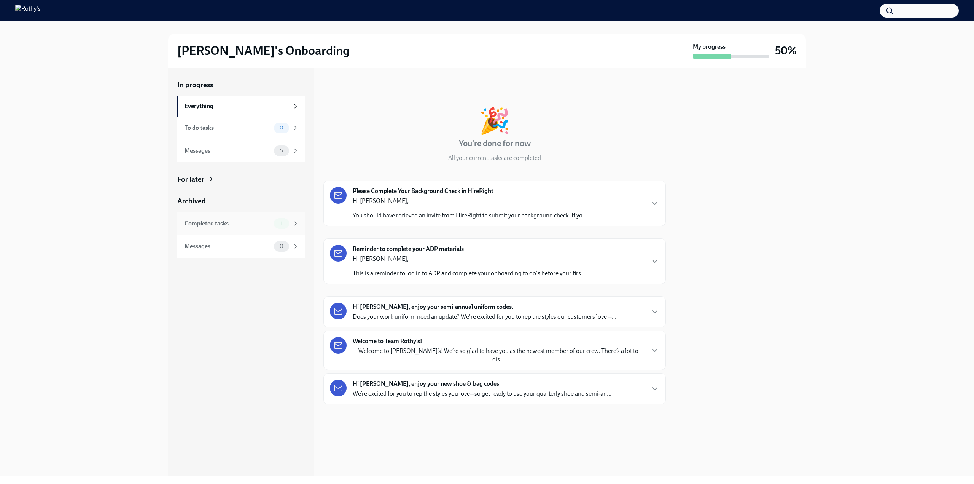
click at [236, 226] on div "Completed tasks" at bounding box center [228, 223] width 86 height 8
